Goal: Transaction & Acquisition: Purchase product/service

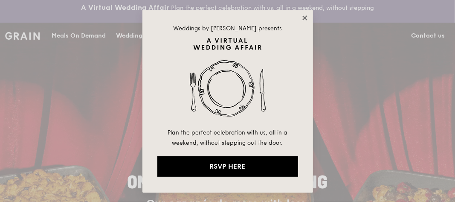
click at [304, 18] on icon at bounding box center [305, 18] width 8 height 8
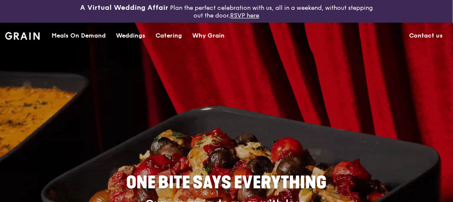
click at [92, 34] on div "Meals On Demand" at bounding box center [79, 36] width 54 height 26
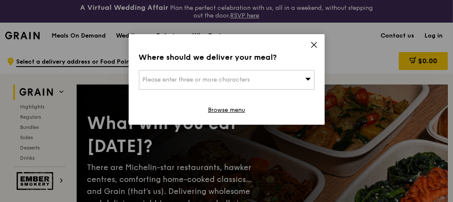
click at [306, 78] on icon at bounding box center [308, 79] width 6 height 3
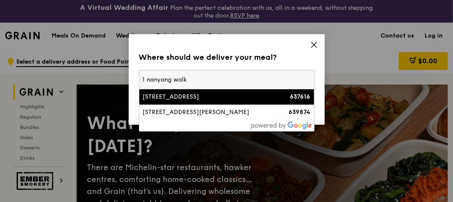
type input "1 nanyang walk"
click at [241, 94] on div "[STREET_ADDRESS]" at bounding box center [206, 96] width 126 height 9
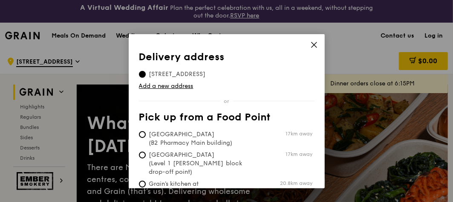
scroll to position [38, 0]
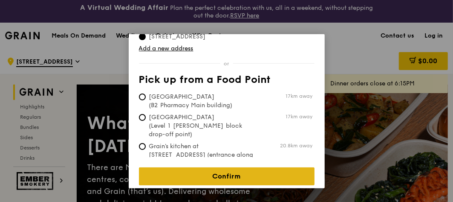
click at [240, 167] on link "Confirm" at bounding box center [227, 176] width 176 height 18
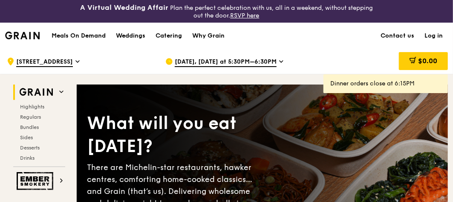
click at [202, 58] on span "[DATE], [DATE] at 5:30PM–6:30PM" at bounding box center [226, 62] width 102 height 9
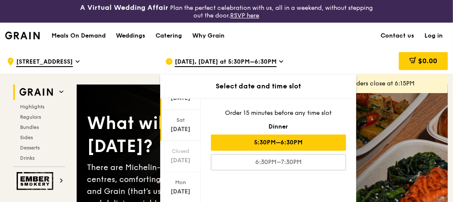
scroll to position [85, 0]
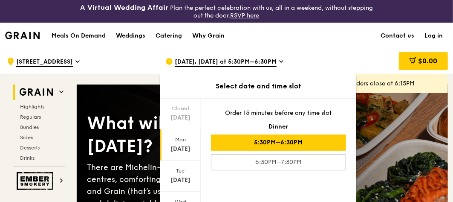
click at [179, 142] on div "[DATE]" at bounding box center [180, 144] width 40 height 31
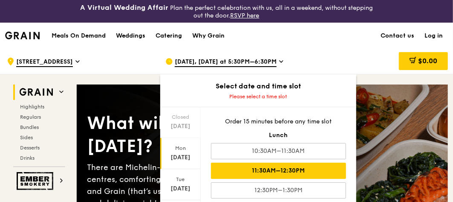
click at [268, 168] on div "11:30AM–12:30PM" at bounding box center [278, 170] width 135 height 16
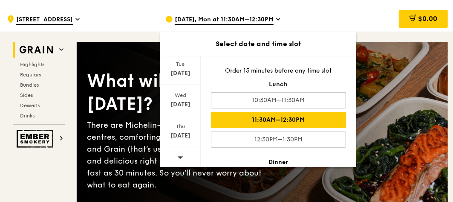
scroll to position [46, 0]
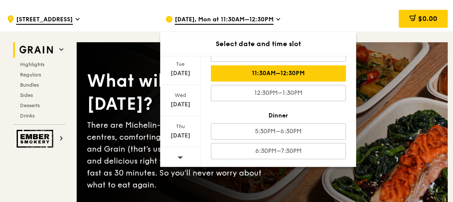
click at [402, 136] on div "What will you eat [DATE]? There are Michelin-star restaurants, hawker centres, …" at bounding box center [262, 131] width 371 height 145
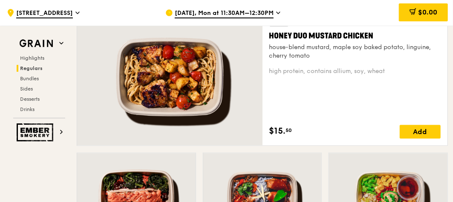
scroll to position [767, 0]
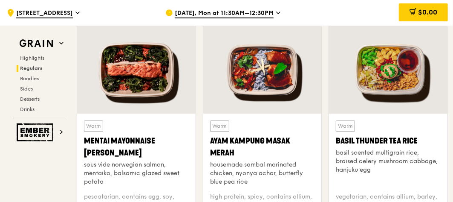
click at [278, 136] on div "Ayam Kampung Masak Merah" at bounding box center [262, 147] width 105 height 24
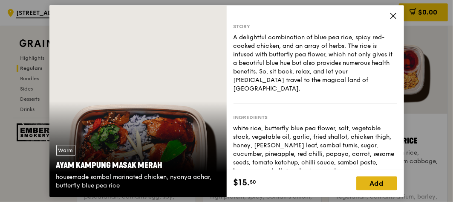
click at [363, 179] on div "Add" at bounding box center [376, 183] width 41 height 14
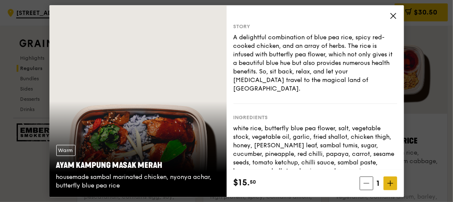
click at [391, 179] on span at bounding box center [391, 183] width 14 height 14
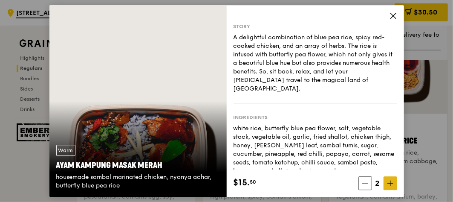
click at [391, 179] on span at bounding box center [391, 183] width 14 height 14
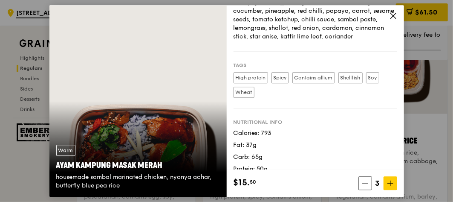
scroll to position [938, 0]
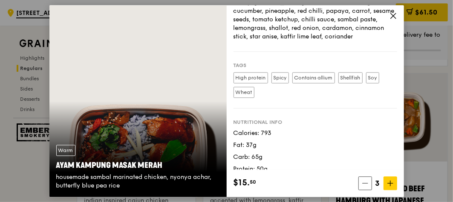
click at [392, 15] on icon at bounding box center [394, 16] width 8 height 8
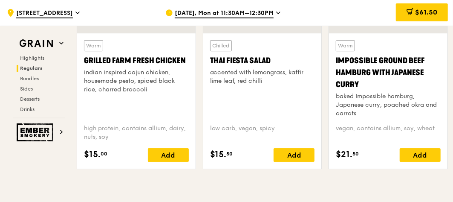
scroll to position [1023, 0]
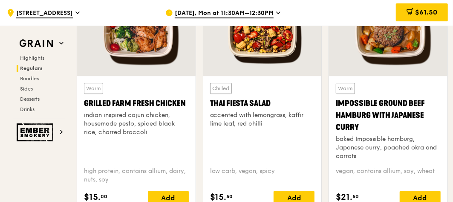
click at [129, 119] on div "indian inspired cajun chicken, housemade pesto, spiced black rice, charred broc…" at bounding box center [136, 124] width 105 height 26
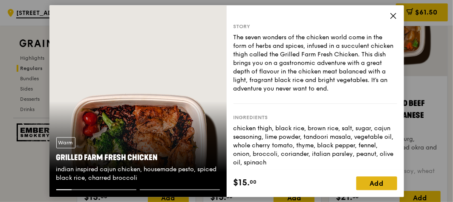
click at [368, 183] on div "Add" at bounding box center [376, 183] width 41 height 14
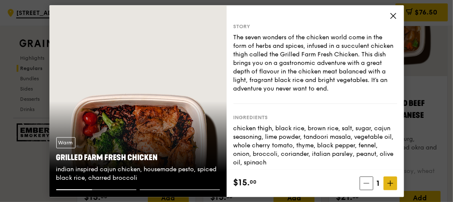
click at [390, 183] on icon at bounding box center [389, 183] width 5 height 0
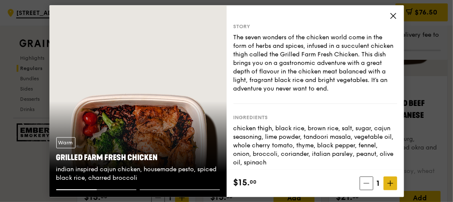
click at [390, 183] on icon at bounding box center [389, 183] width 5 height 0
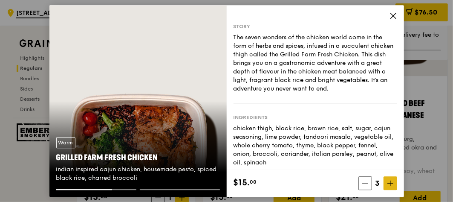
click at [390, 183] on icon at bounding box center [389, 183] width 5 height 0
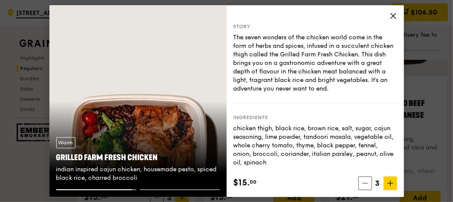
click at [389, 17] on div "Story The seven wonders of the chicken world come in the form of herbs and spic…" at bounding box center [315, 87] width 177 height 164
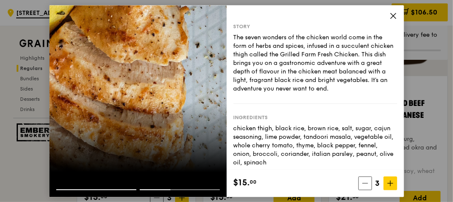
click at [393, 13] on icon at bounding box center [394, 16] width 8 height 8
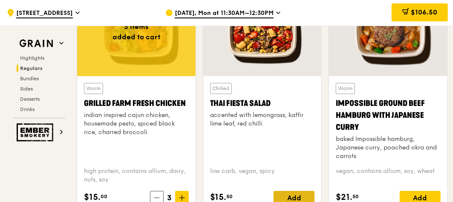
click at [288, 190] on div "Add" at bounding box center [294, 197] width 41 height 14
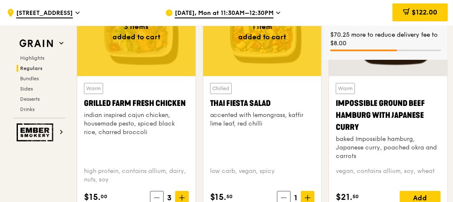
scroll to position [1065, 0]
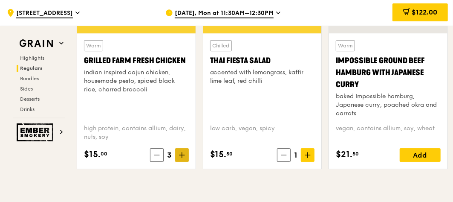
click at [184, 152] on icon at bounding box center [182, 155] width 6 height 6
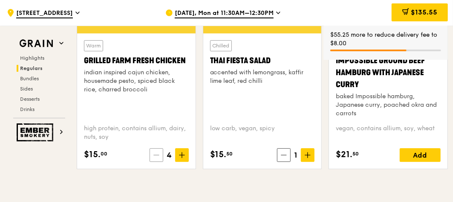
click at [159, 152] on icon at bounding box center [156, 155] width 6 height 6
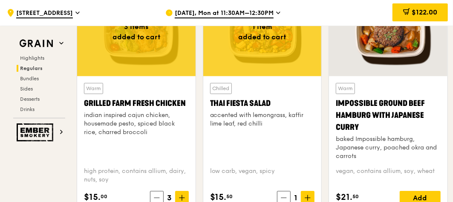
scroll to position [980, 0]
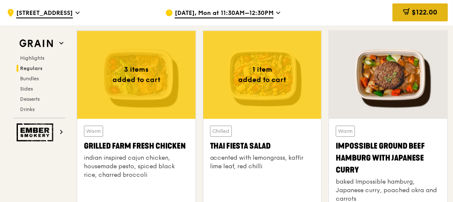
click at [413, 12] on span "$122.00" at bounding box center [425, 12] width 26 height 8
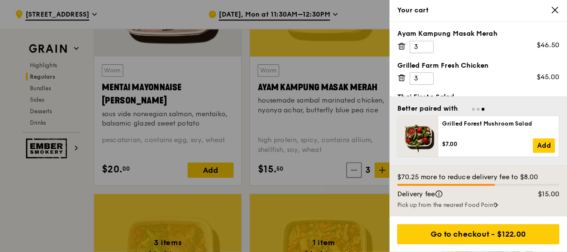
scroll to position [866, 0]
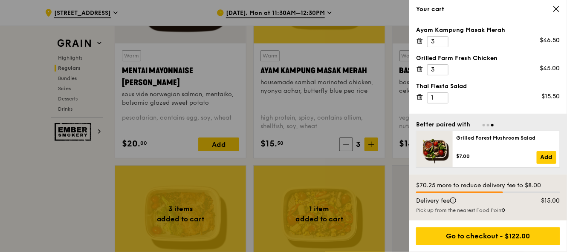
drag, startPoint x: 409, startPoint y: 0, endPoint x: 318, endPoint y: 141, distance: 167.2
click at [318, 141] on div at bounding box center [283, 126] width 567 height 252
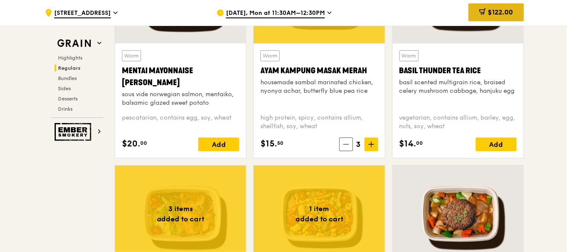
click at [453, 10] on span "$122.00" at bounding box center [501, 12] width 26 height 8
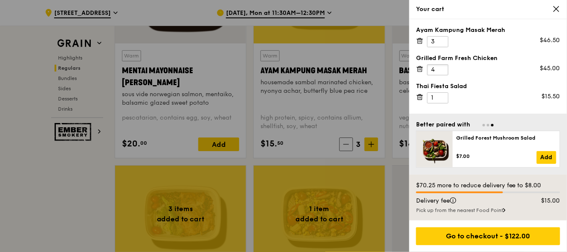
type input "4"
click at [442, 67] on input "4" at bounding box center [437, 69] width 21 height 11
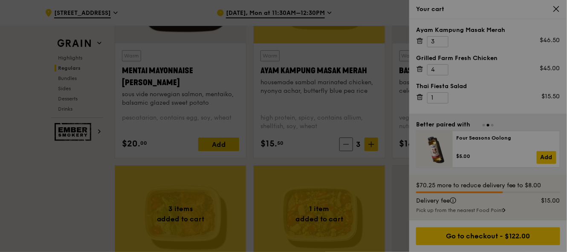
click at [453, 81] on div at bounding box center [283, 126] width 567 height 252
click at [453, 201] on div at bounding box center [283, 126] width 567 height 252
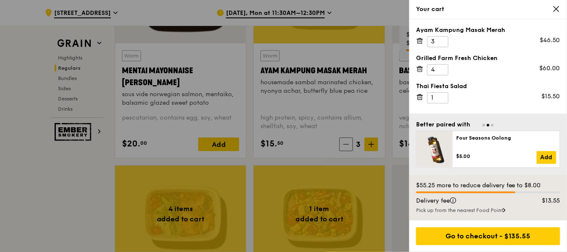
click at [365, 90] on div at bounding box center [283, 126] width 567 height 252
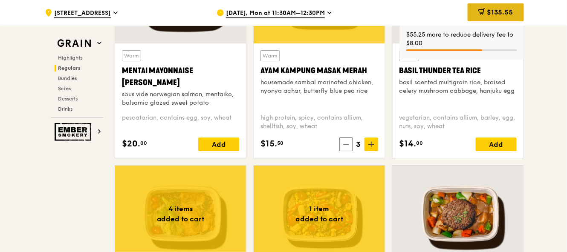
click at [453, 12] on span "$135.55" at bounding box center [500, 12] width 26 height 8
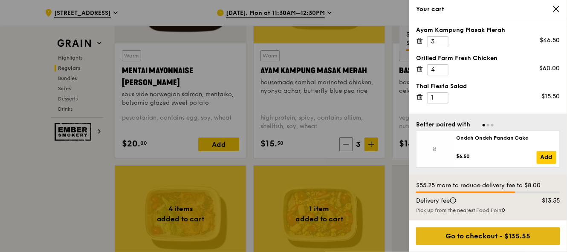
click at [453, 201] on div "Go to checkout - $135.55" at bounding box center [488, 237] width 144 height 18
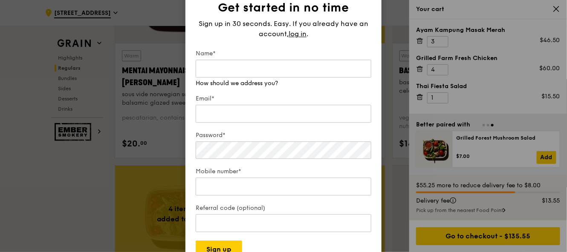
click at [397, 106] on div "Get started in no time Sign up in 30 seconds. Easy. If you already have an acco…" at bounding box center [283, 126] width 567 height 252
